Goal: Information Seeking & Learning: Learn about a topic

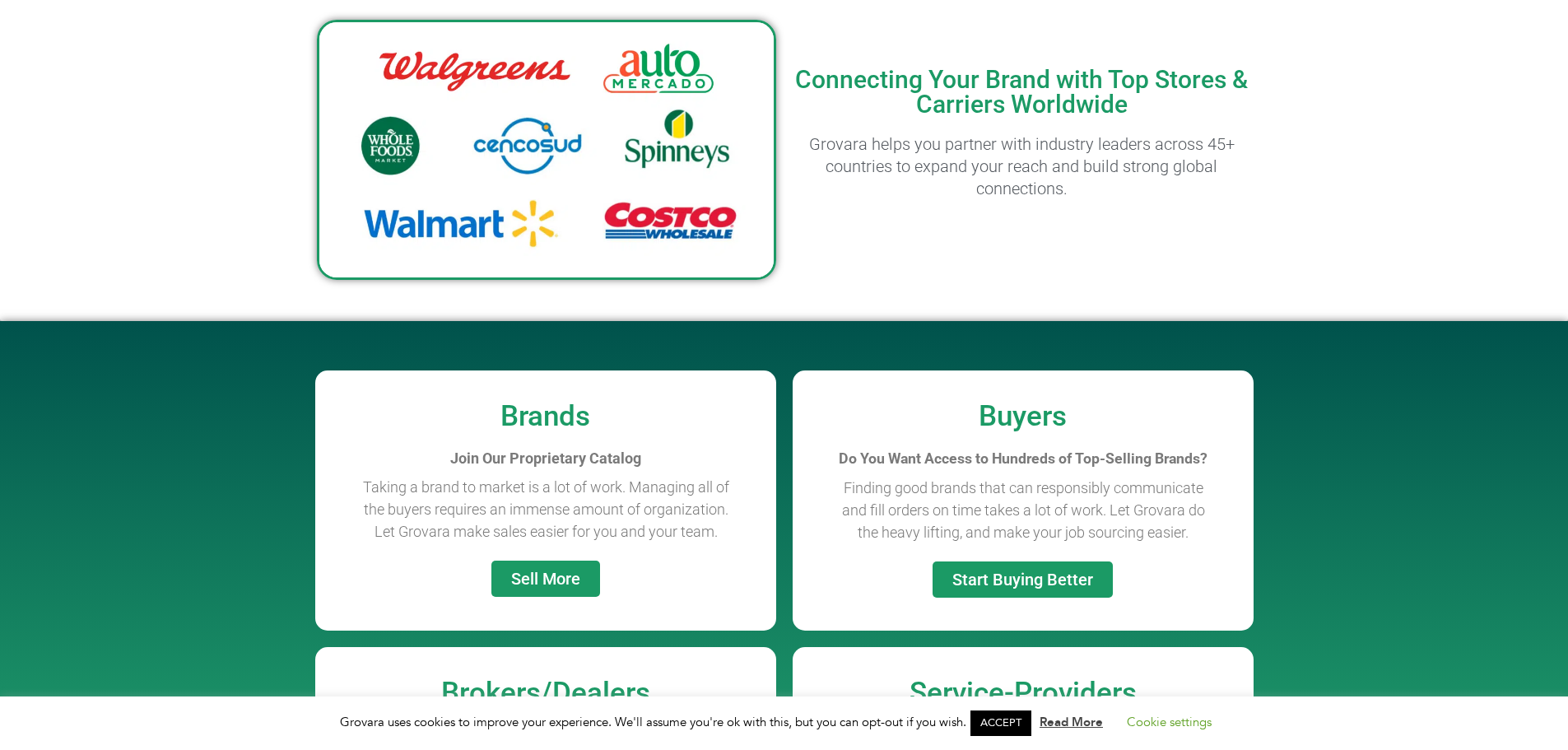
scroll to position [1277, 0]
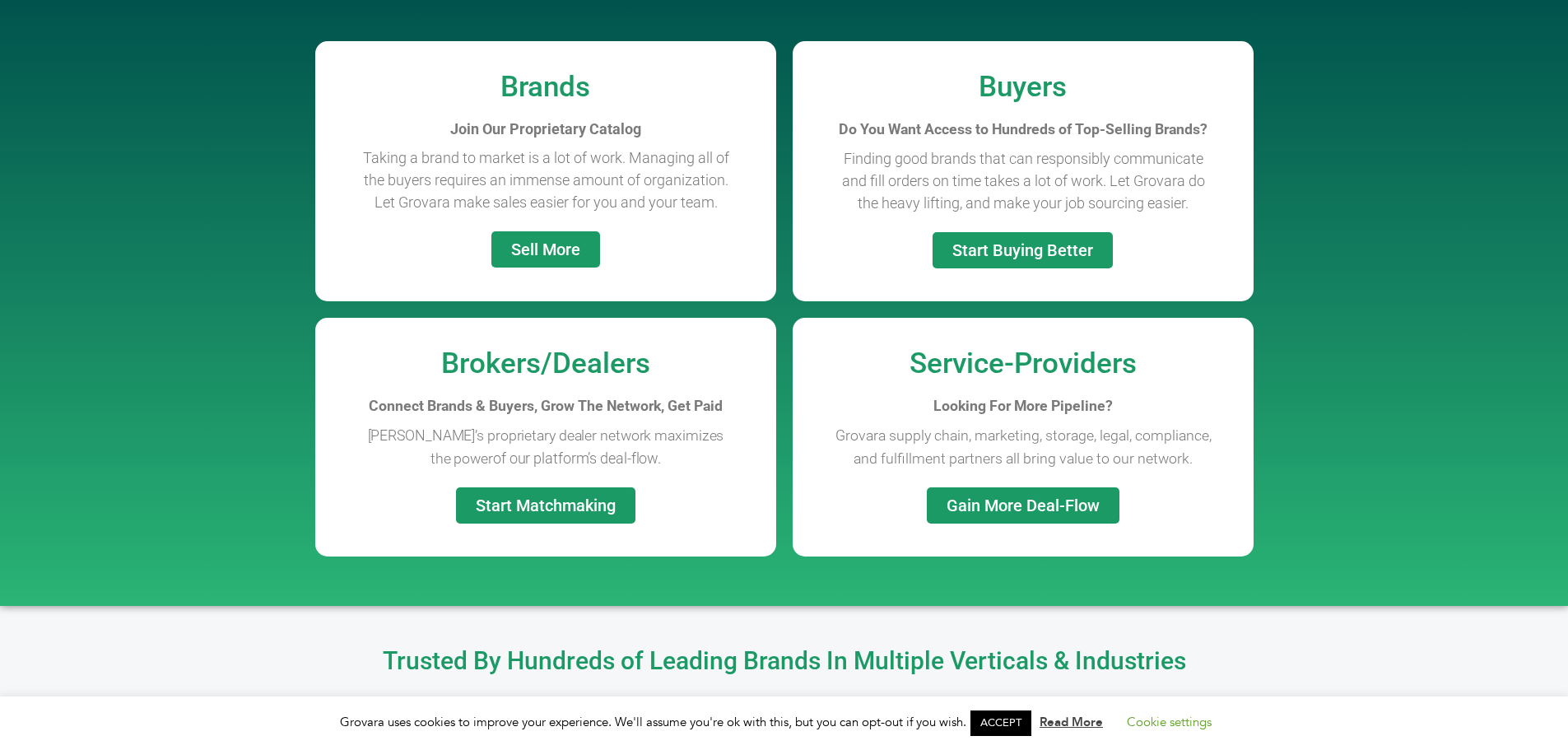
click at [582, 259] on link "Sell More" at bounding box center [545, 249] width 109 height 36
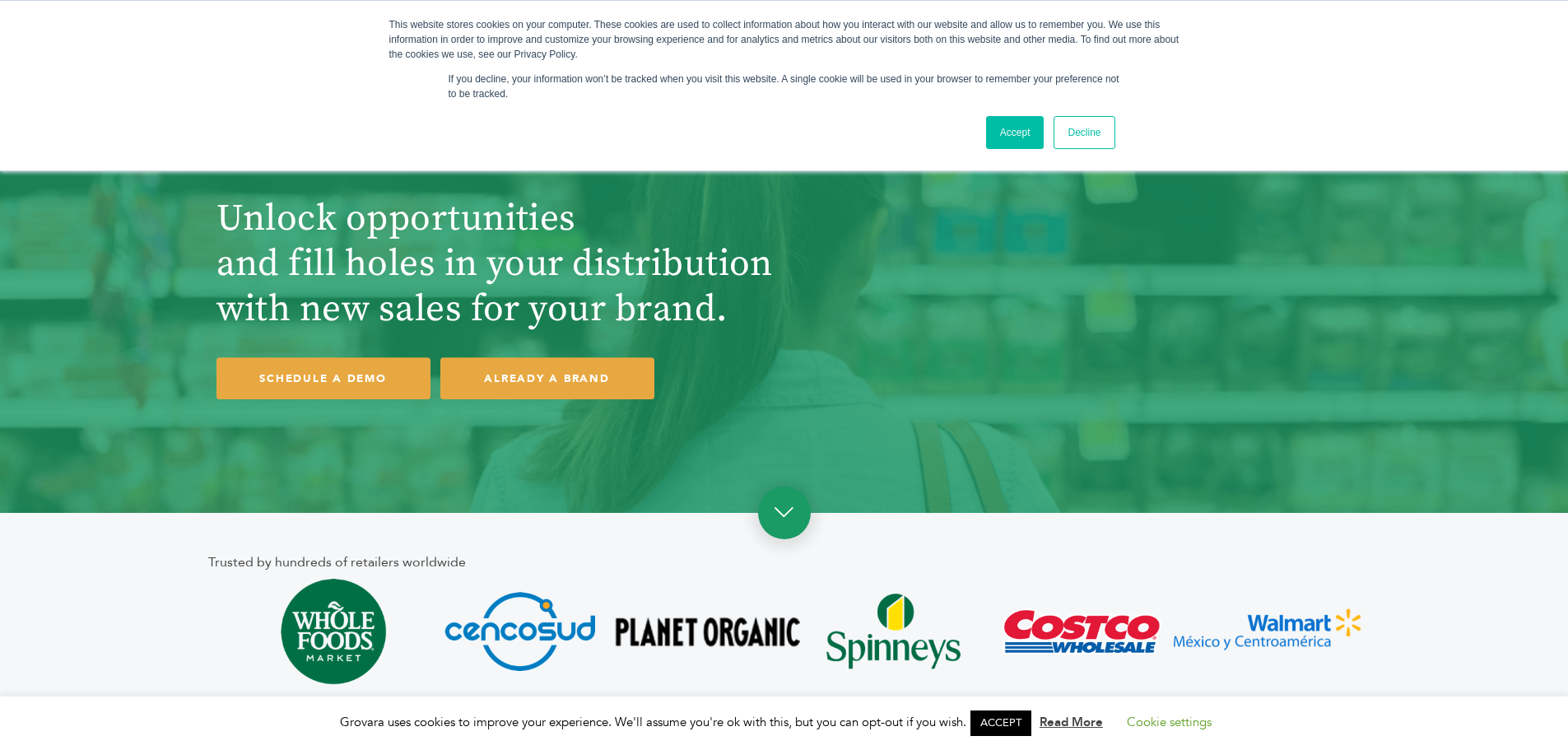
click at [789, 519] on link at bounding box center [785, 513] width 53 height 53
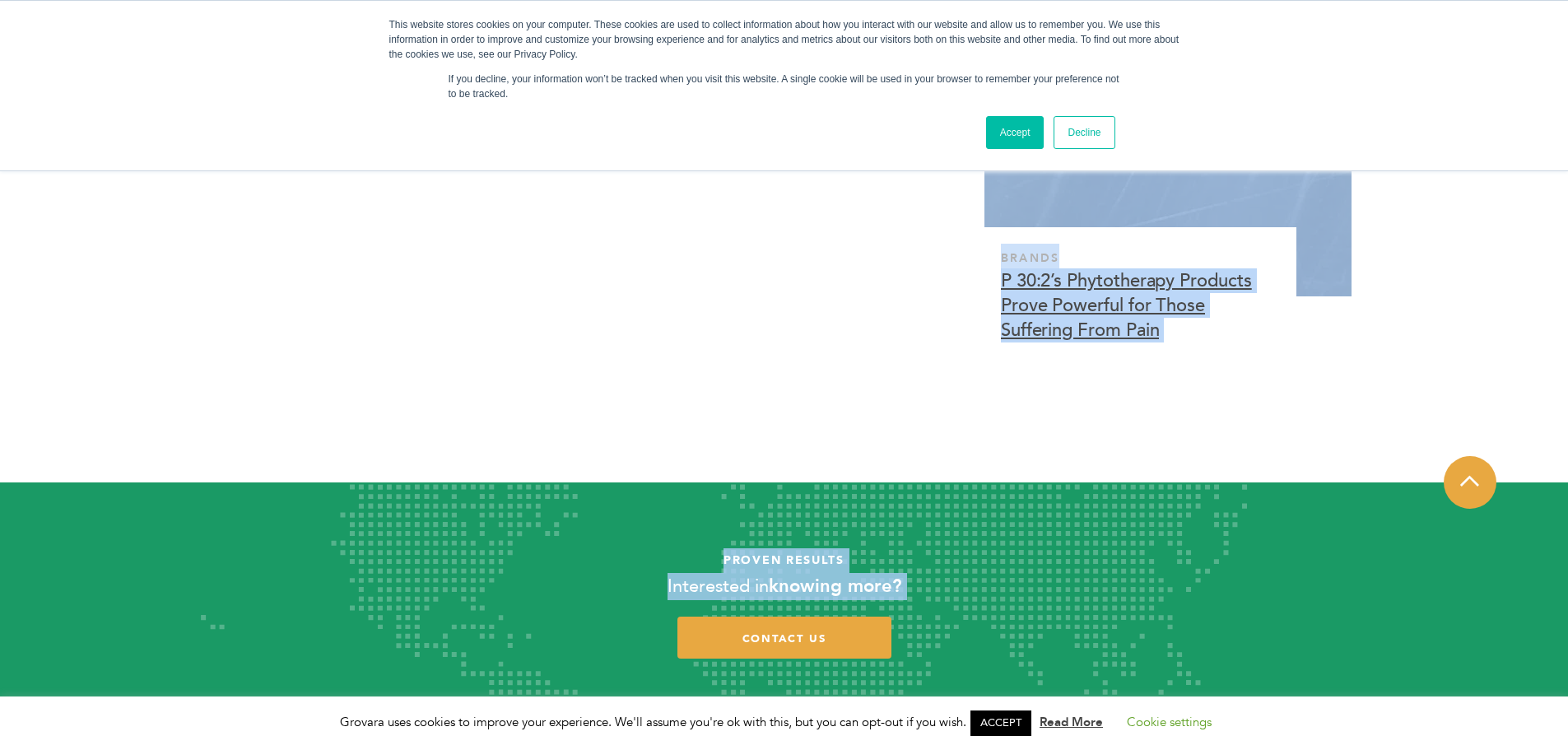
scroll to position [5341, 0]
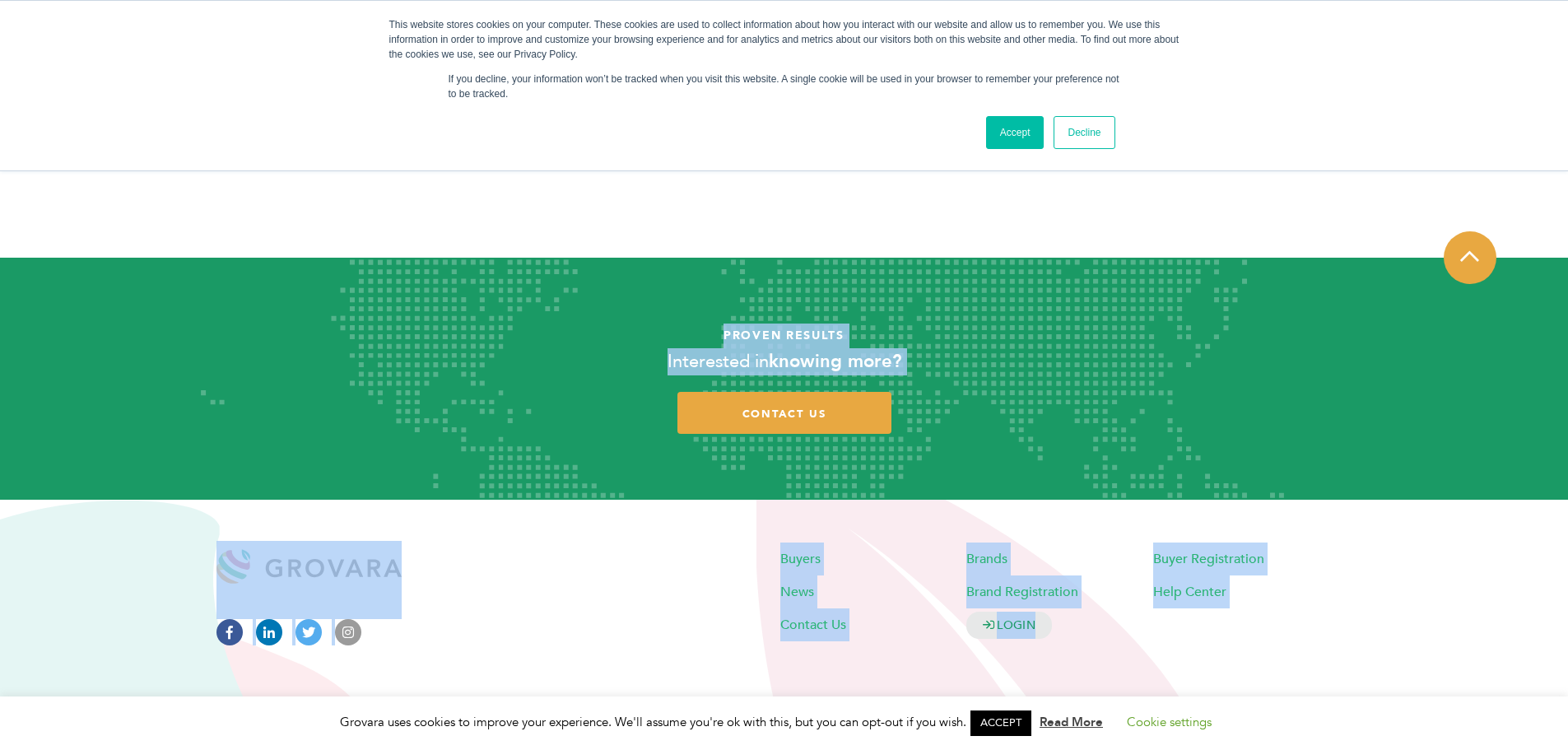
drag, startPoint x: 796, startPoint y: 472, endPoint x: 1168, endPoint y: 758, distance: 469.2
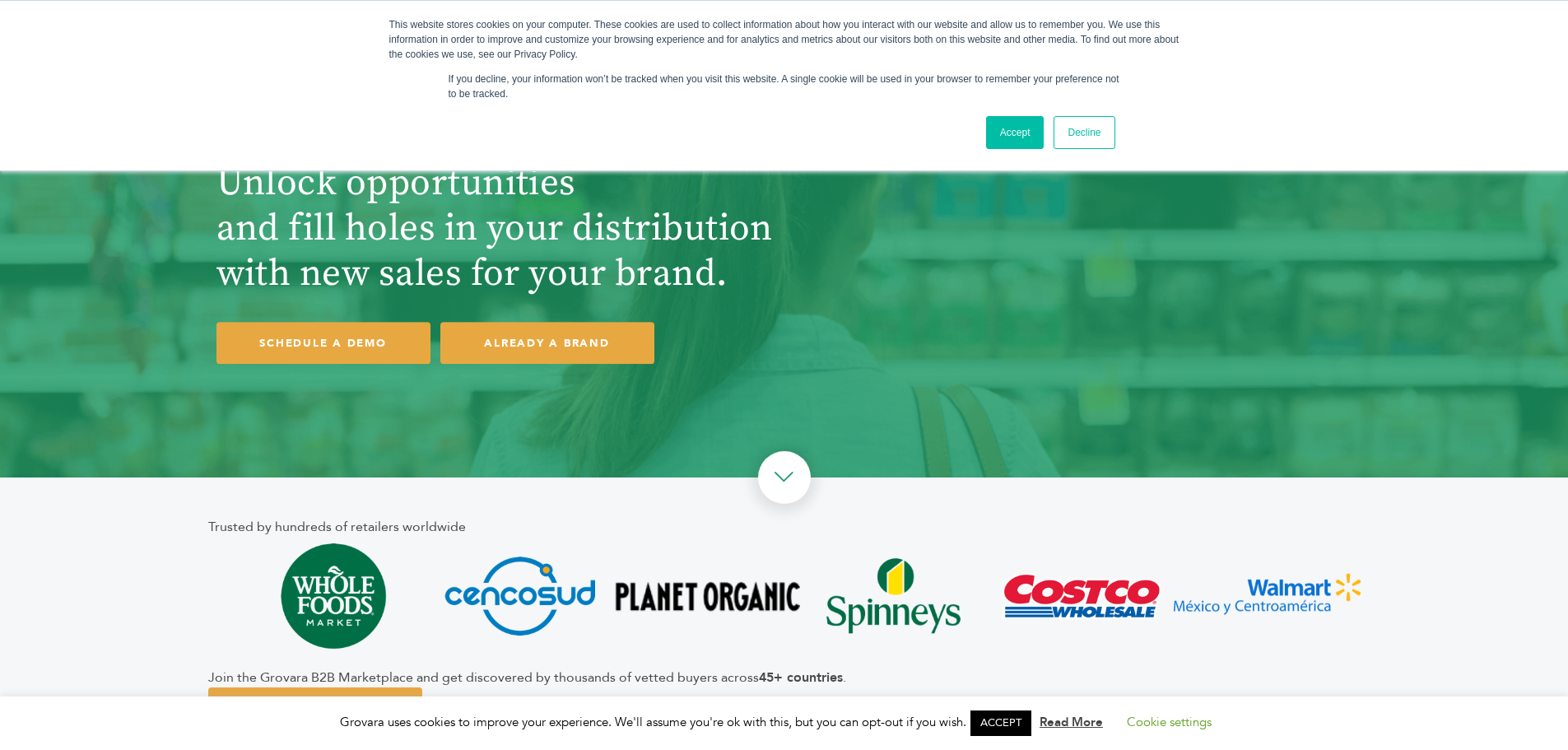
scroll to position [0, 0]
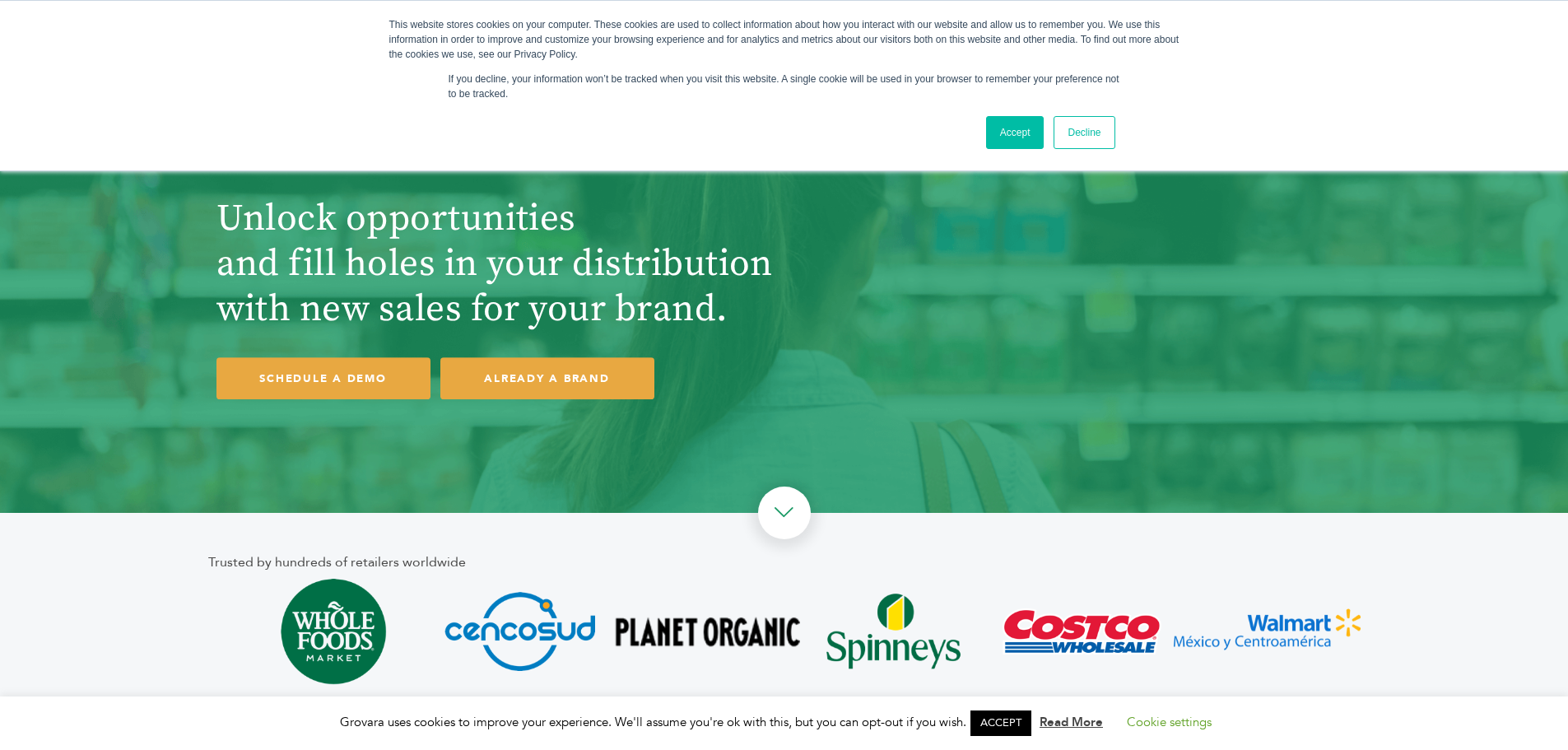
click at [1106, 133] on link "Decline" at bounding box center [1084, 133] width 61 height 33
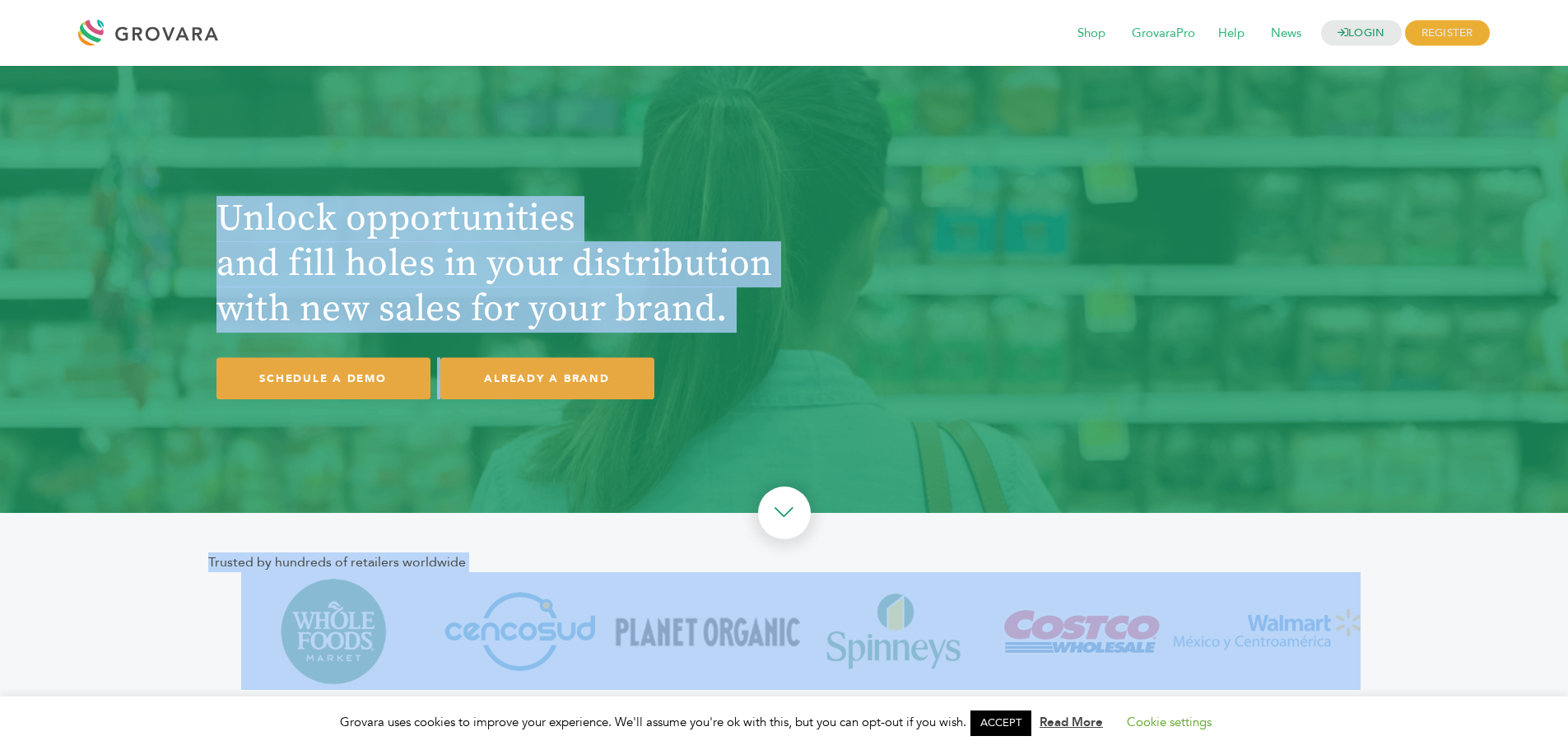
drag, startPoint x: 1412, startPoint y: 669, endPoint x: 152, endPoint y: 100, distance: 1382.5
